Goal: Information Seeking & Learning: Learn about a topic

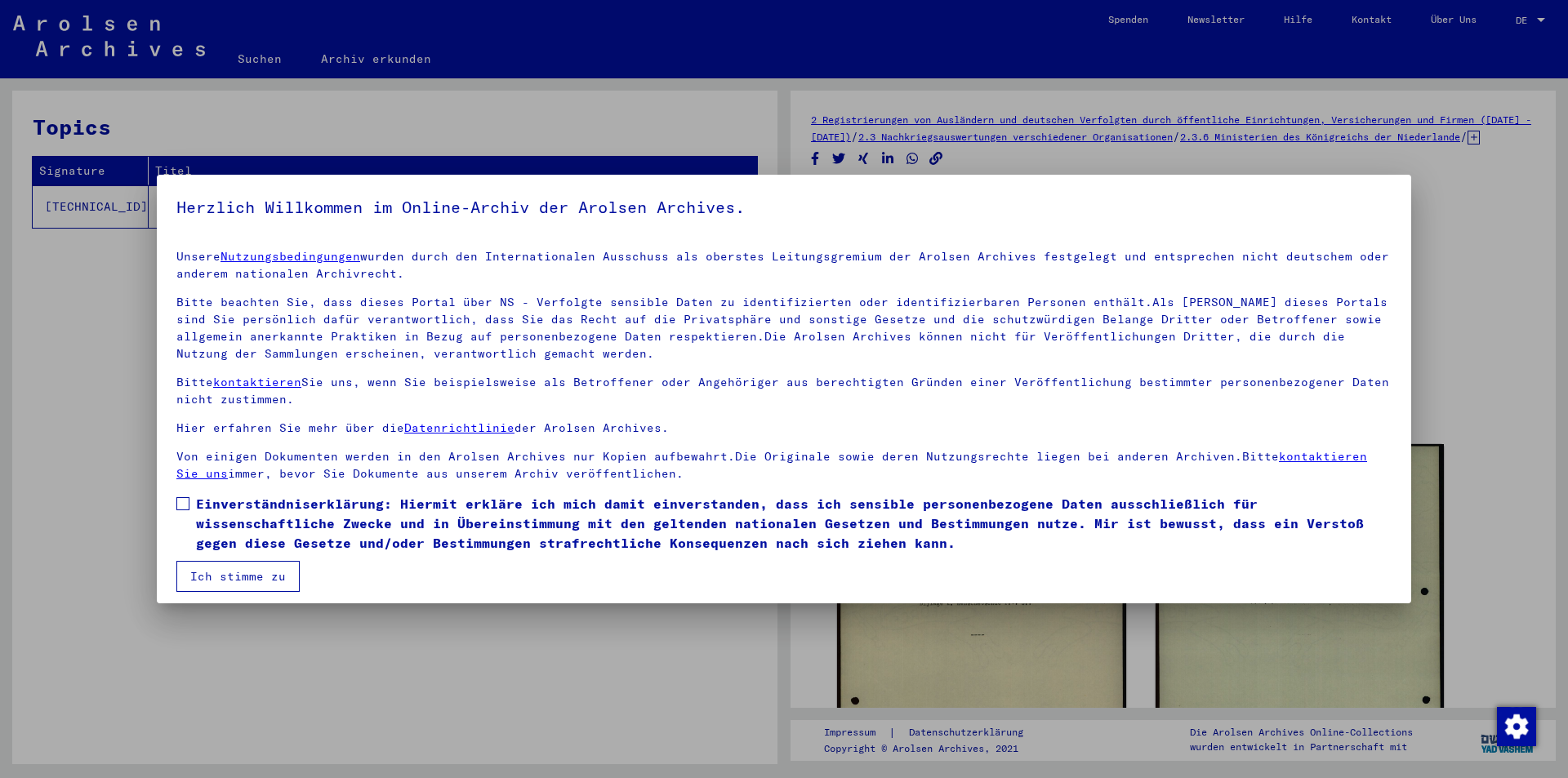
click at [187, 504] on span at bounding box center [183, 504] width 13 height 13
click at [240, 574] on button "Ich stimme zu" at bounding box center [238, 577] width 123 height 31
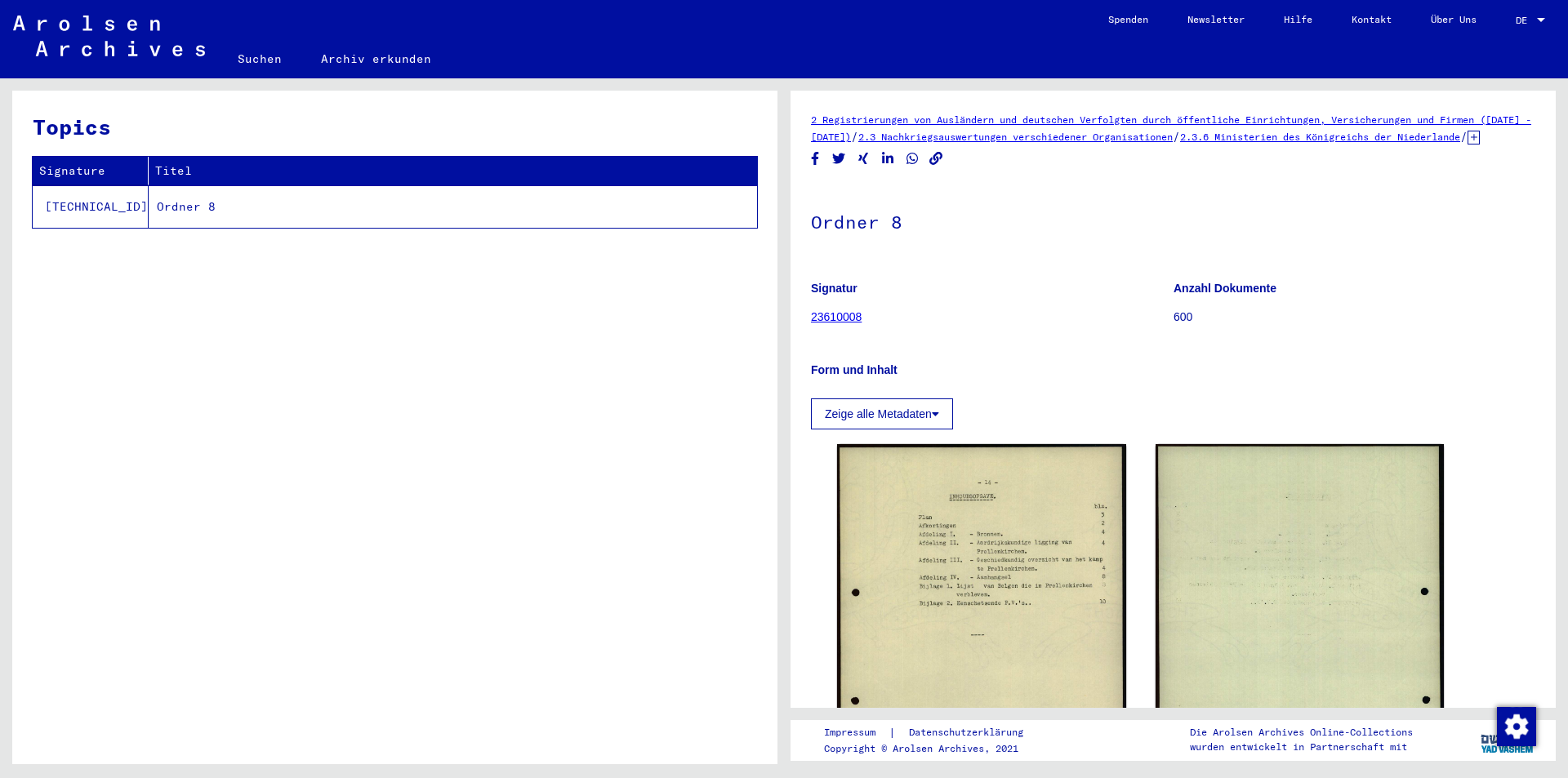
click at [349, 61] on link "Archiv erkunden" at bounding box center [376, 59] width 149 height 39
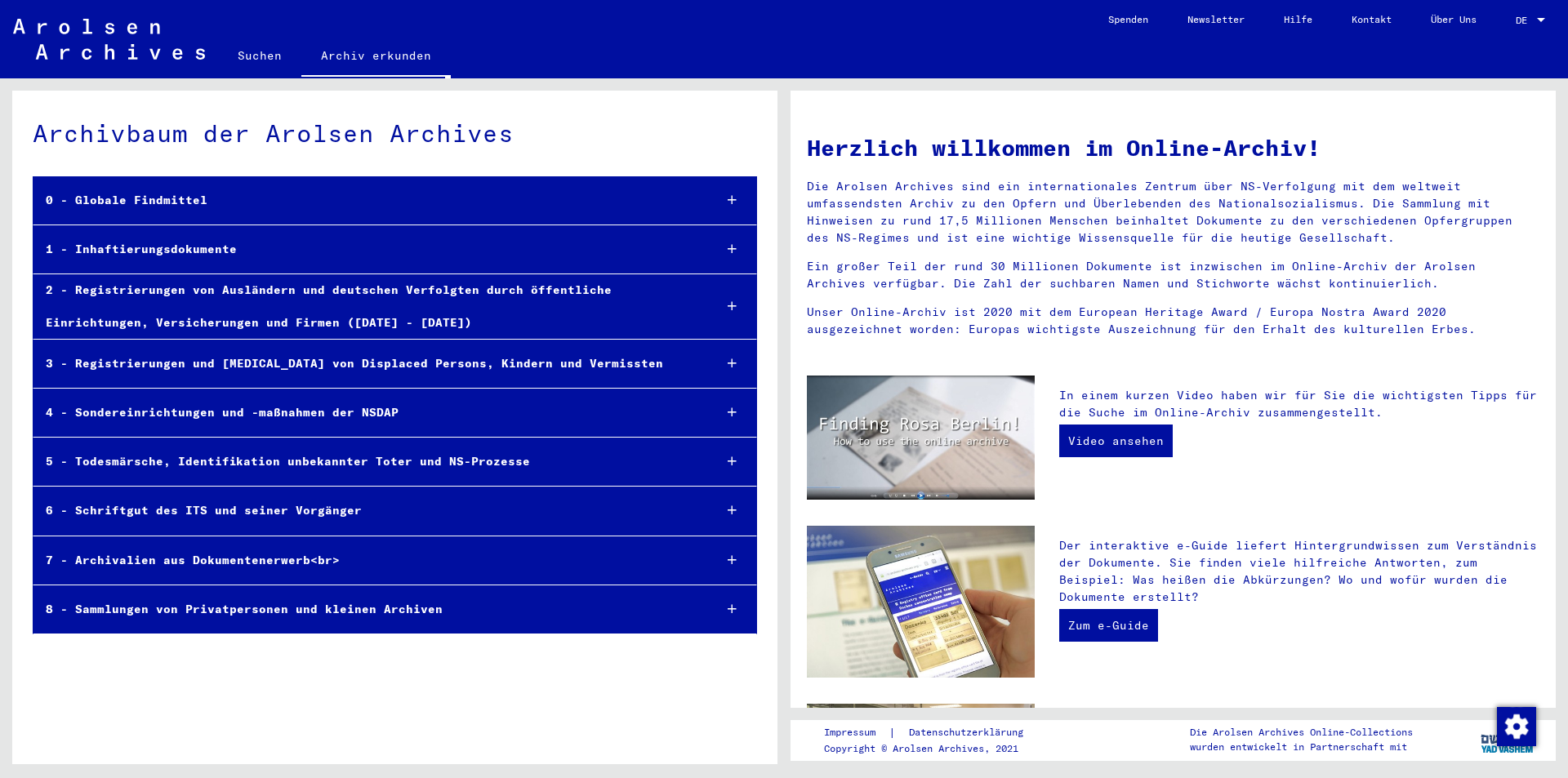
click at [729, 309] on icon at bounding box center [732, 306] width 9 height 11
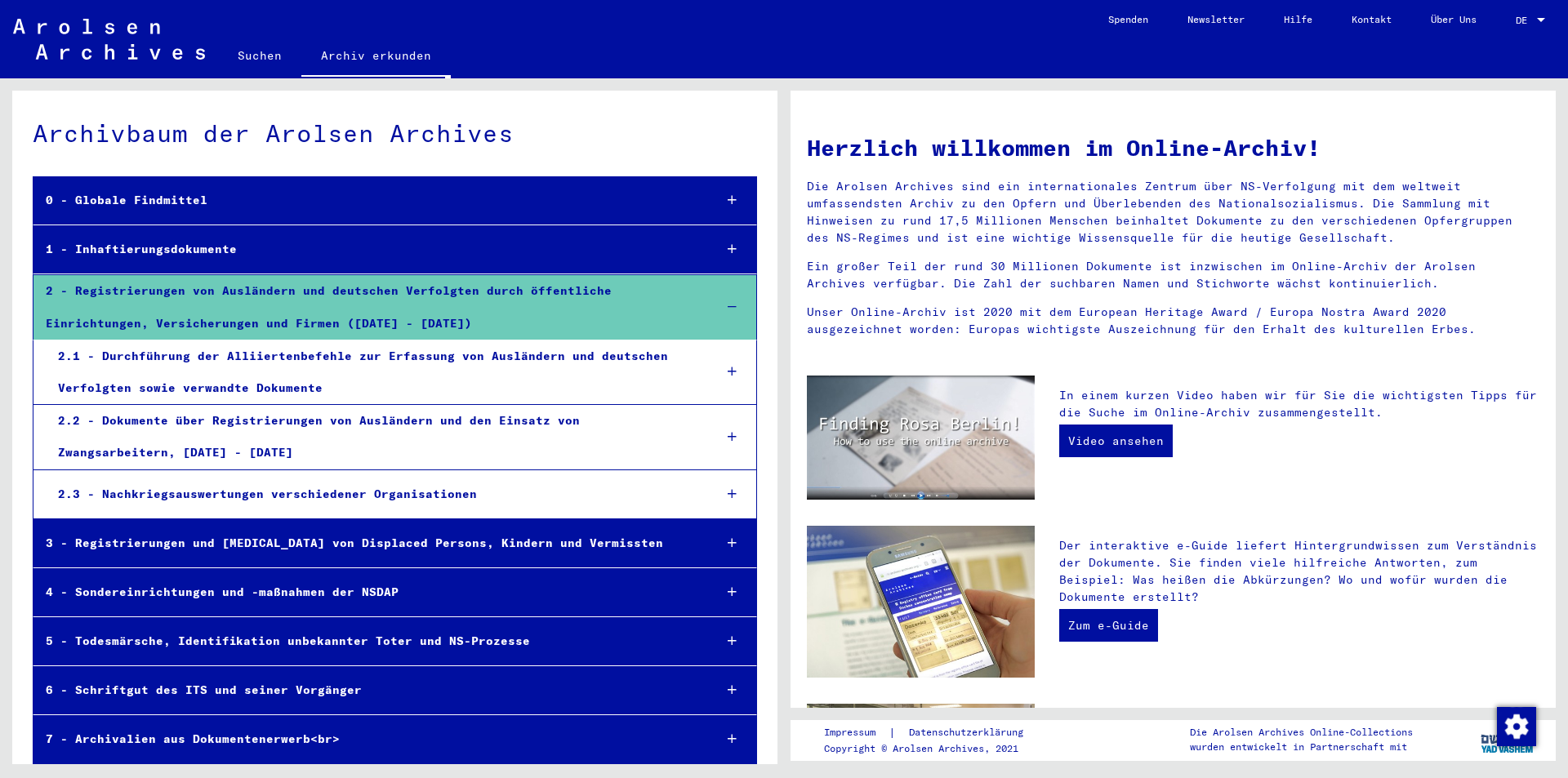
click at [728, 372] on icon at bounding box center [732, 372] width 9 height 11
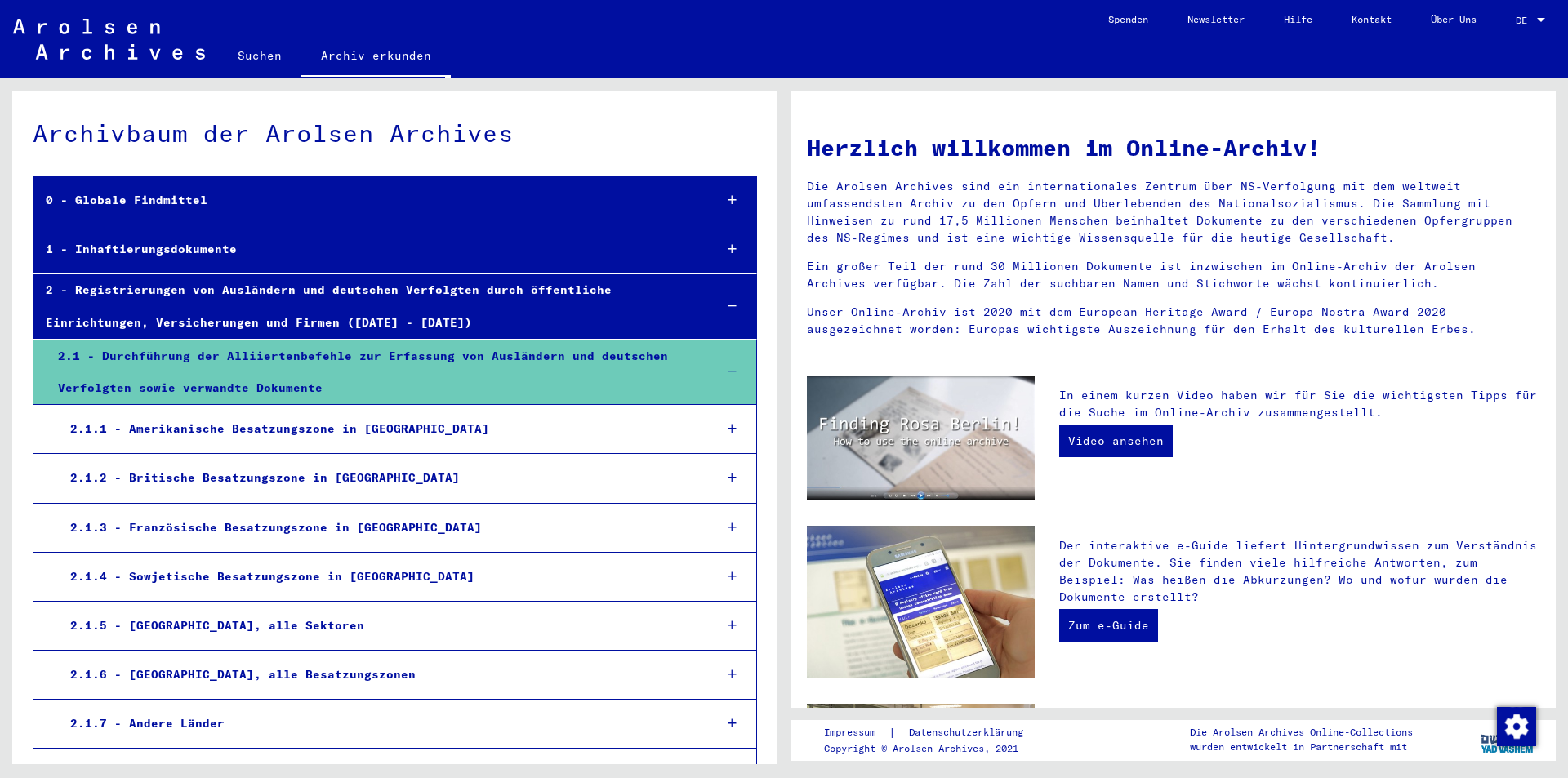
click at [728, 432] on icon at bounding box center [732, 428] width 9 height 11
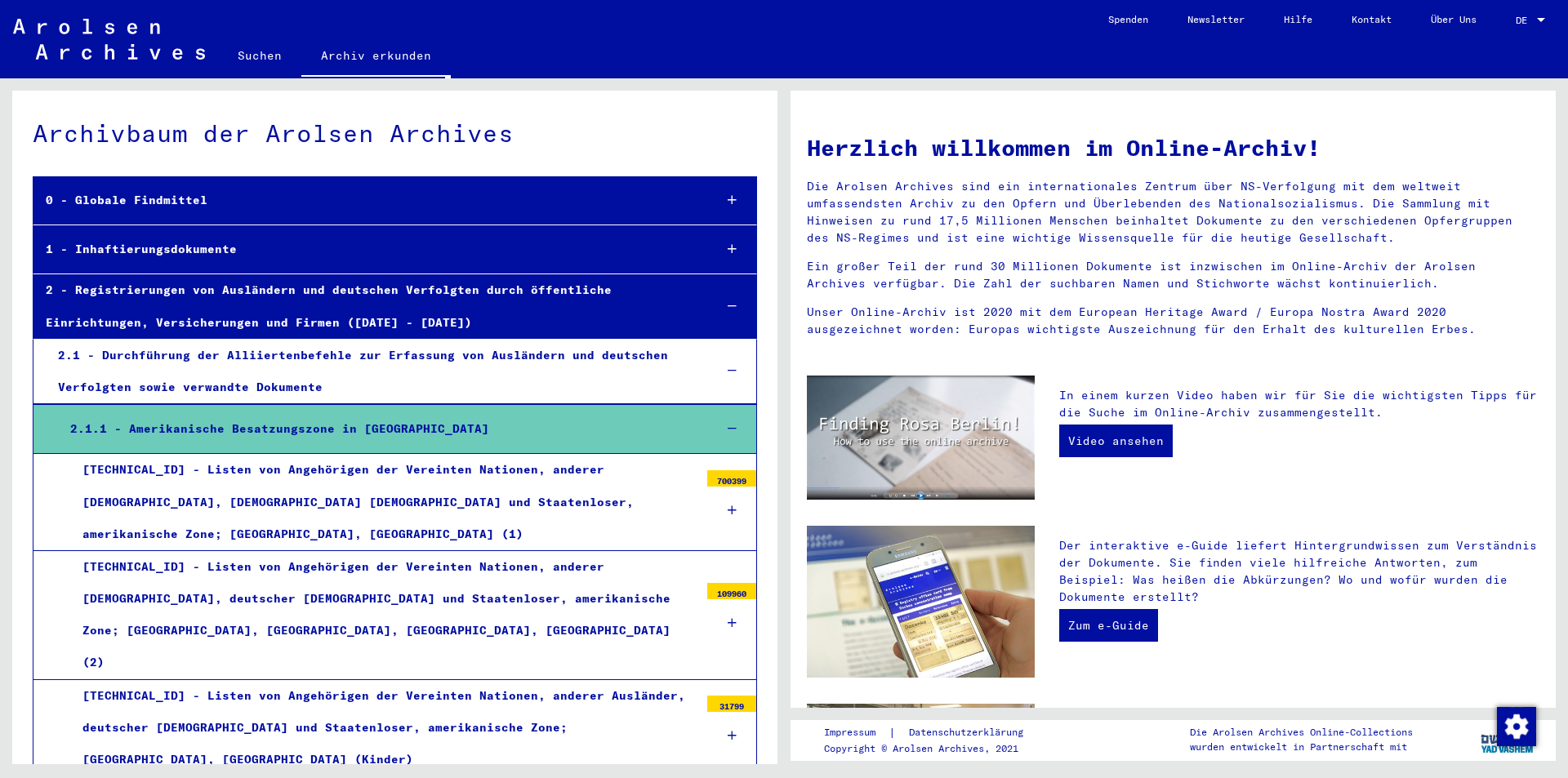
click at [728, 505] on icon at bounding box center [732, 510] width 9 height 11
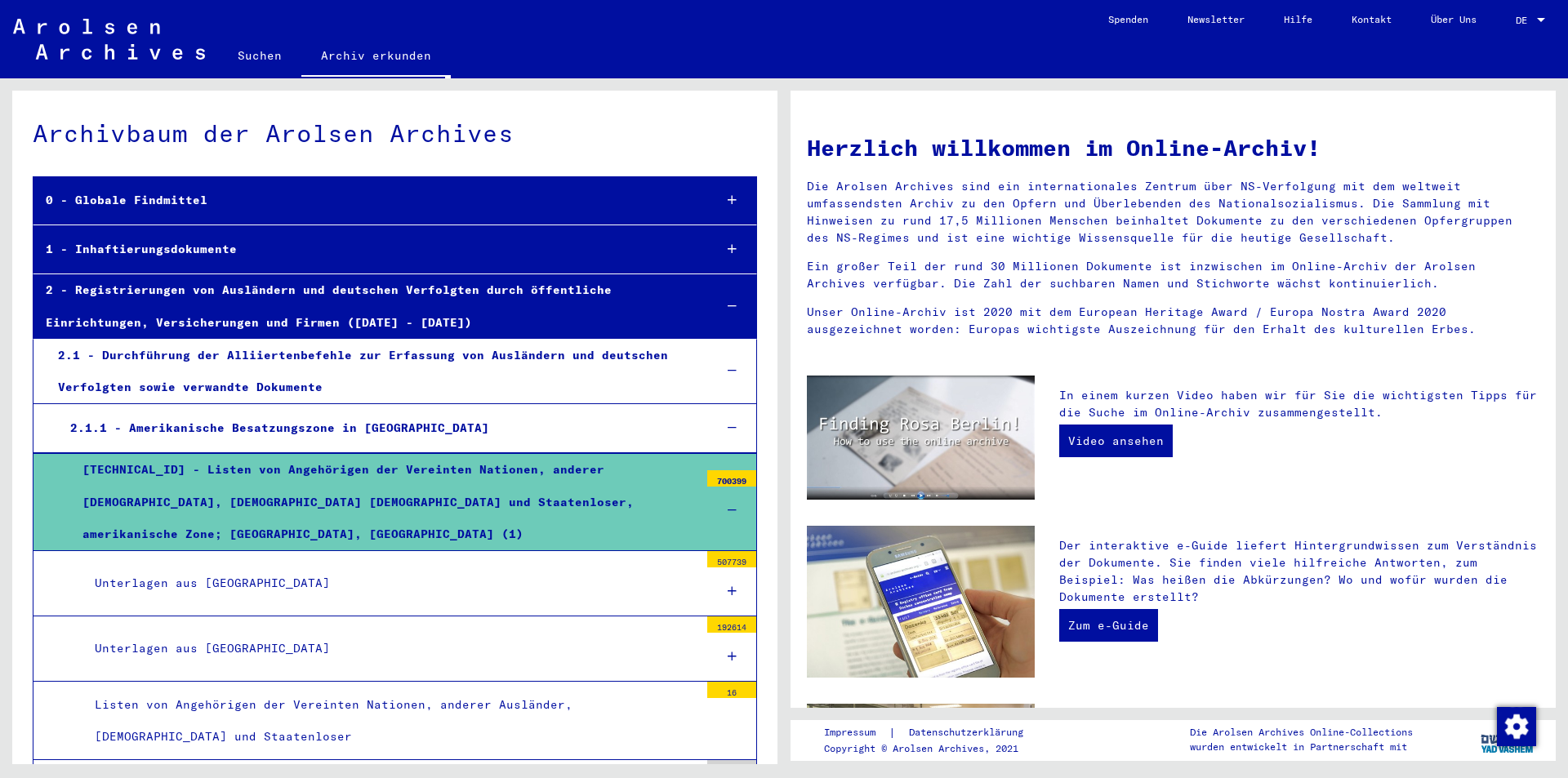
click at [728, 651] on icon at bounding box center [732, 657] width 9 height 11
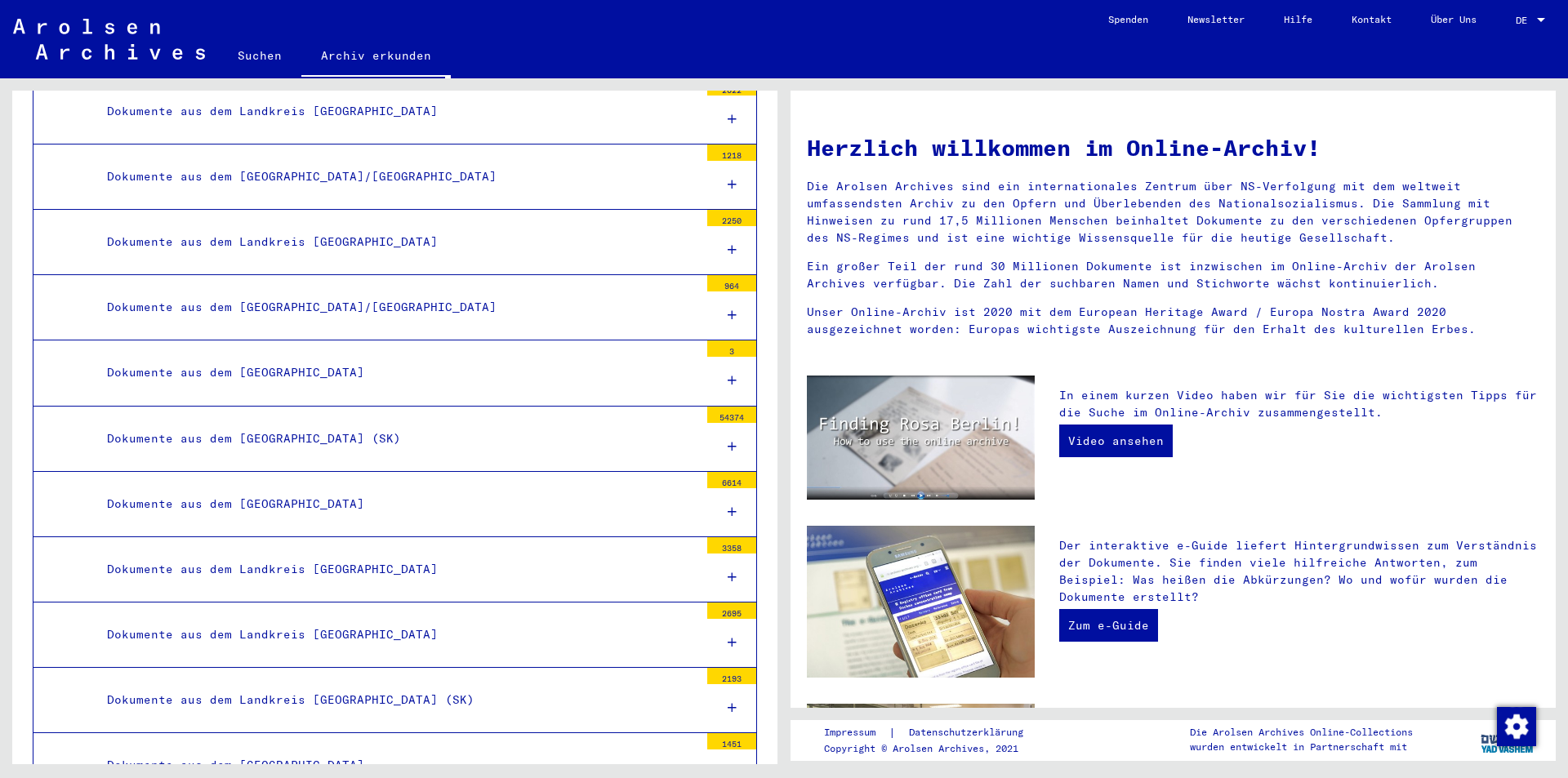
scroll to position [1770, 0]
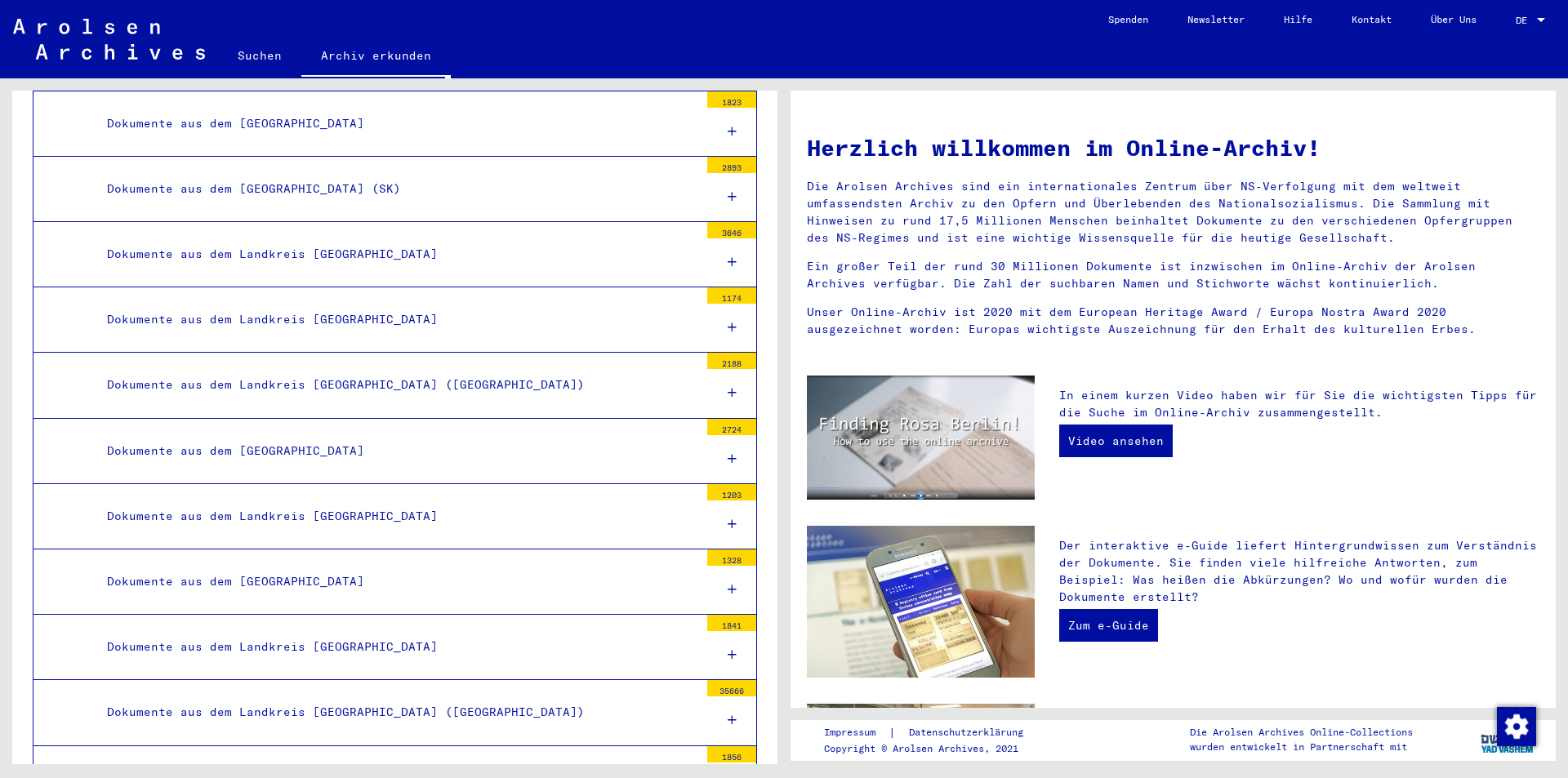
click at [295, 697] on div "Dokumente aus dem Landkreis [GEOGRAPHIC_DATA] ([GEOGRAPHIC_DATA])" at bounding box center [396, 712] width 604 height 32
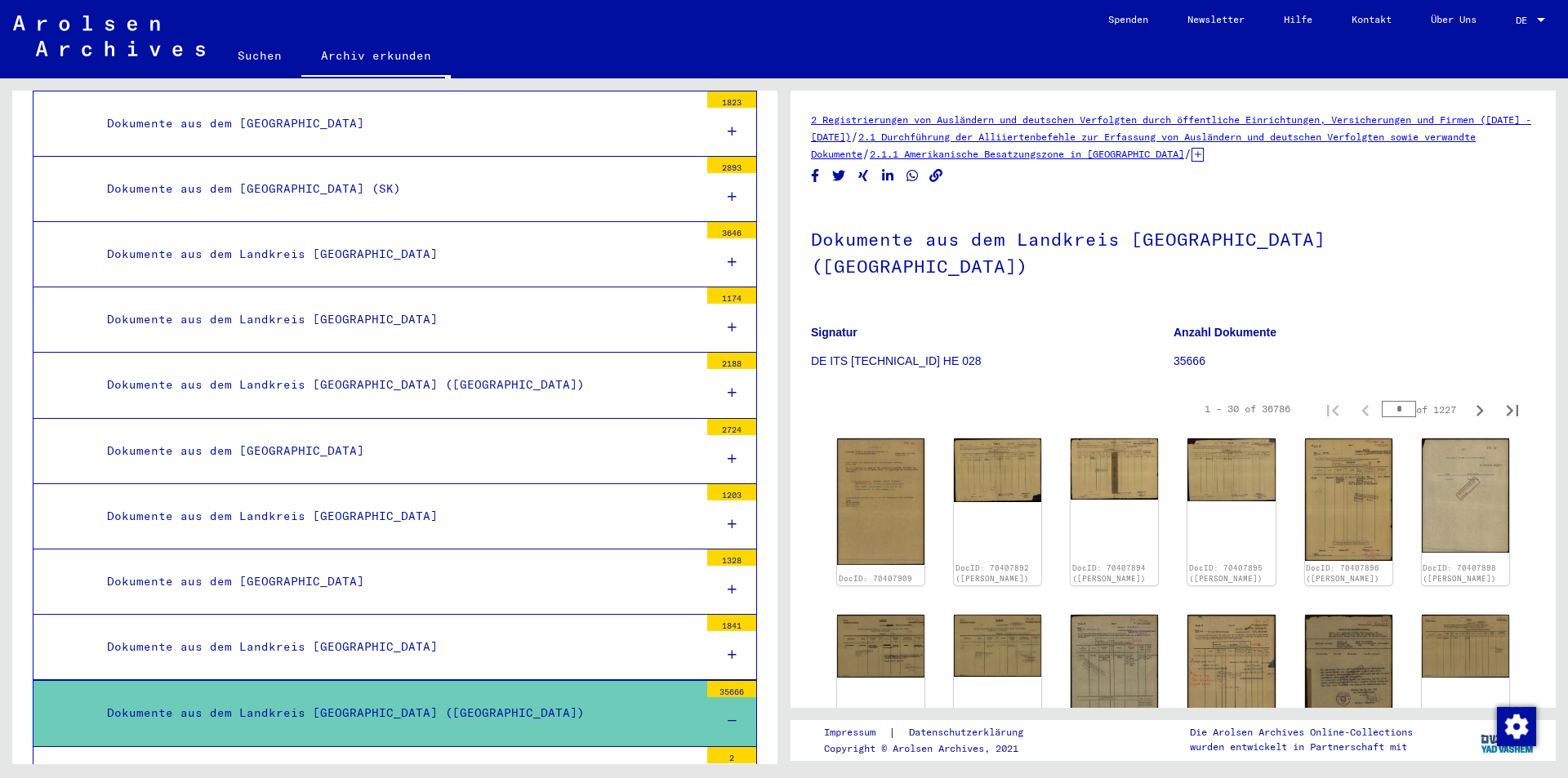
click at [259, 57] on link "Suchen" at bounding box center [260, 56] width 84 height 39
